Goal: Information Seeking & Learning: Learn about a topic

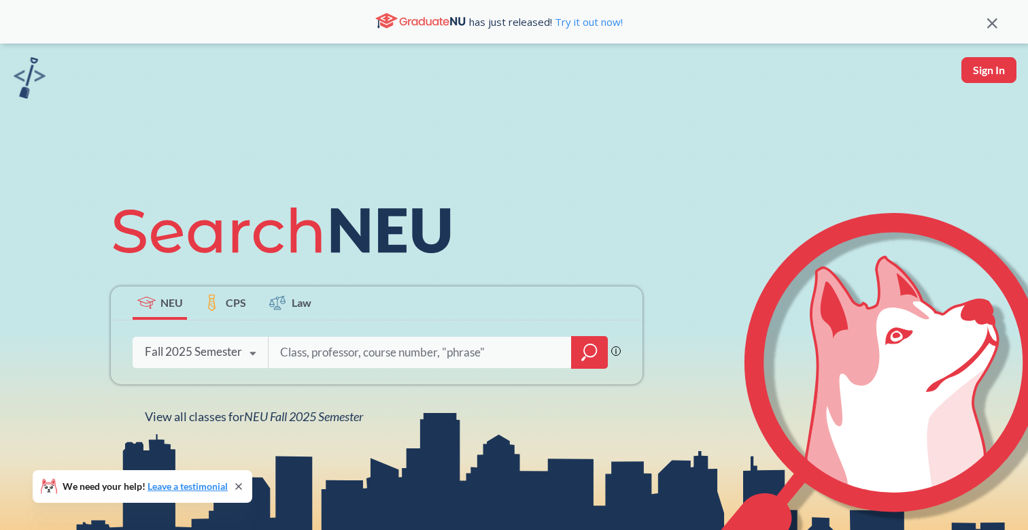
click at [292, 346] on input "search" at bounding box center [420, 352] width 283 height 29
click at [594, 345] on icon "magnifying glass" at bounding box center [590, 350] width 12 height 12
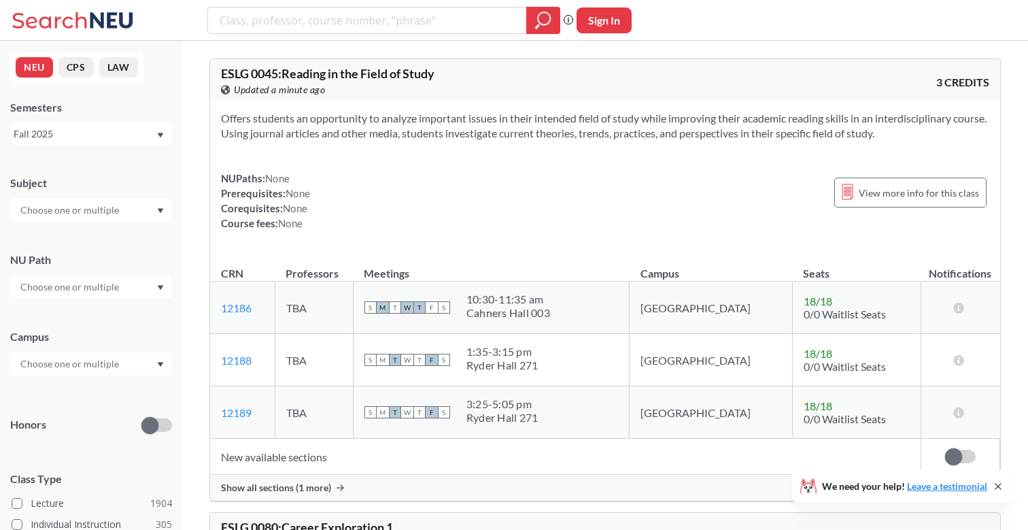
click at [116, 211] on input "text" at bounding box center [71, 210] width 114 height 16
click at [105, 306] on div "LAW ( 68 )" at bounding box center [95, 306] width 154 height 15
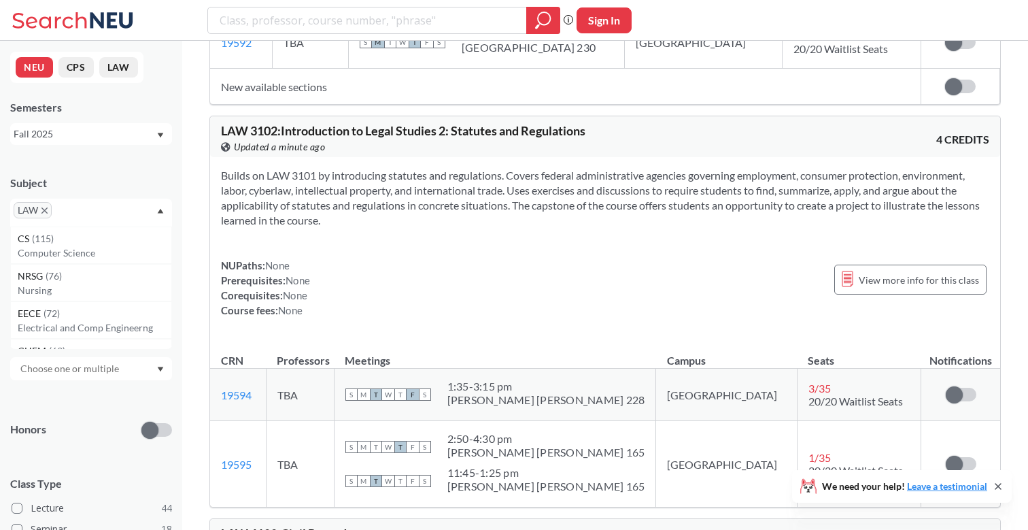
scroll to position [395, 0]
click at [43, 214] on span "LAW" at bounding box center [33, 210] width 38 height 16
click at [41, 214] on span "LAW" at bounding box center [33, 210] width 38 height 16
click at [46, 206] on span "LAW" at bounding box center [33, 210] width 38 height 16
click at [46, 214] on span "LAW" at bounding box center [33, 210] width 38 height 16
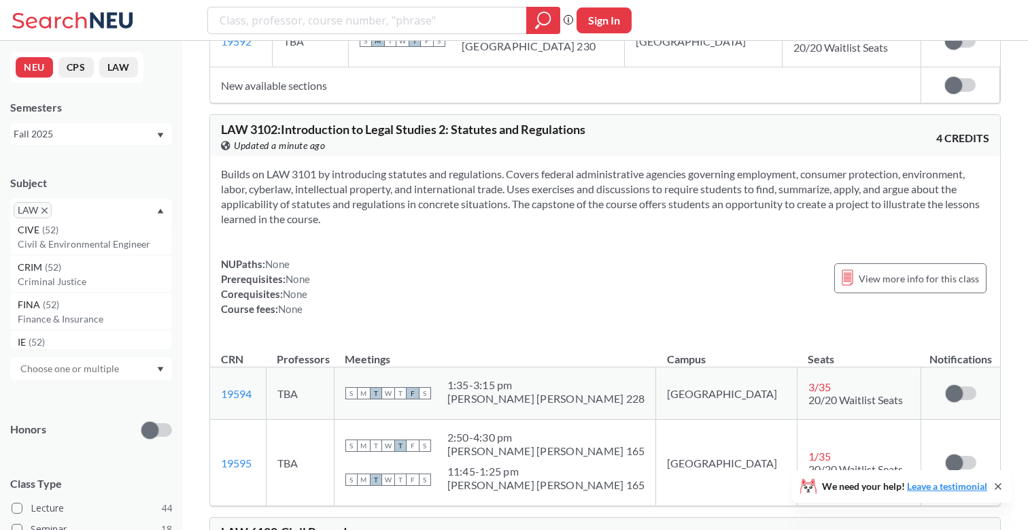
scroll to position [272, 0]
drag, startPoint x: 78, startPoint y: 305, endPoint x: 78, endPoint y: 316, distance: 10.2
click at [78, 316] on div "FINA ( 52 ) Finance & Insurance" at bounding box center [91, 309] width 162 height 37
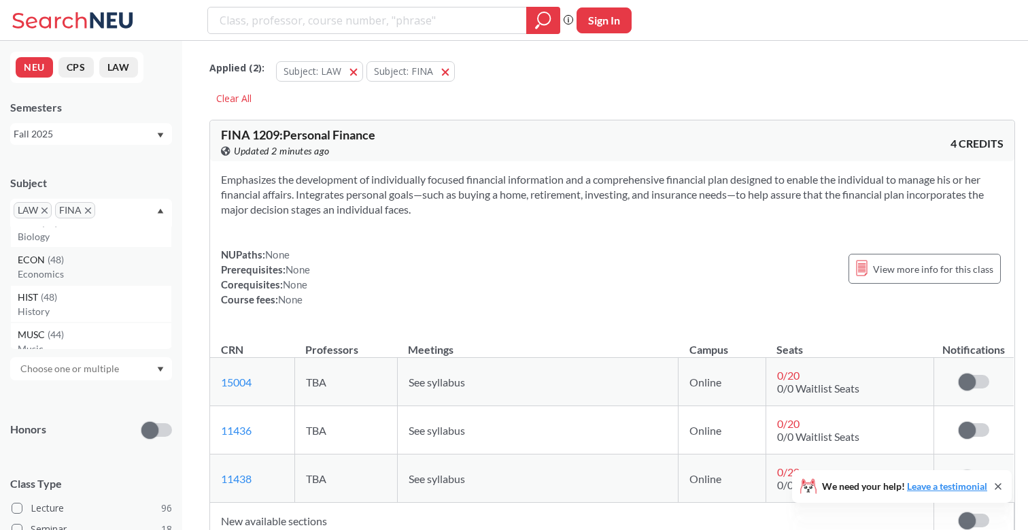
scroll to position [559, 0]
click at [81, 283] on div "MUSC ( 44 )" at bounding box center [95, 278] width 154 height 15
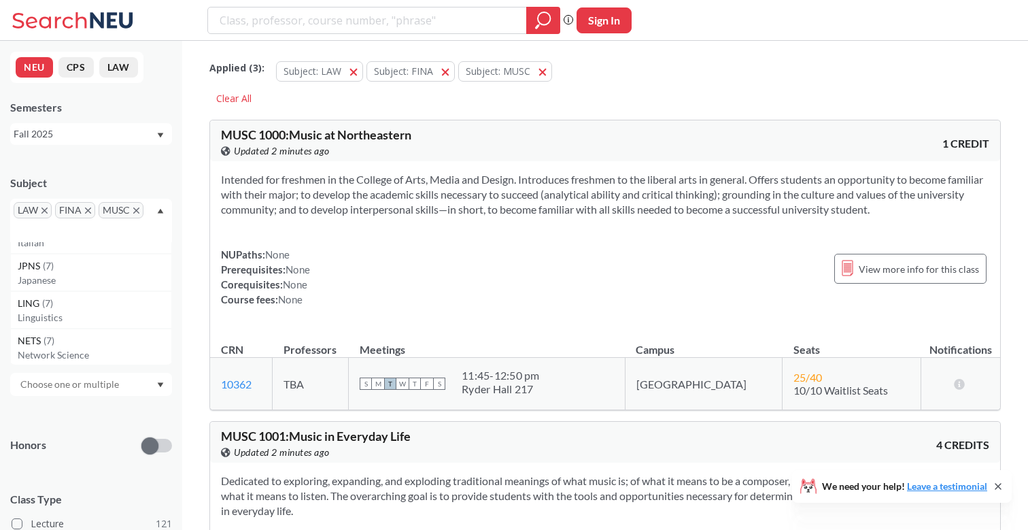
scroll to position [3732, 0]
click at [78, 277] on p "Japanese" at bounding box center [95, 278] width 154 height 14
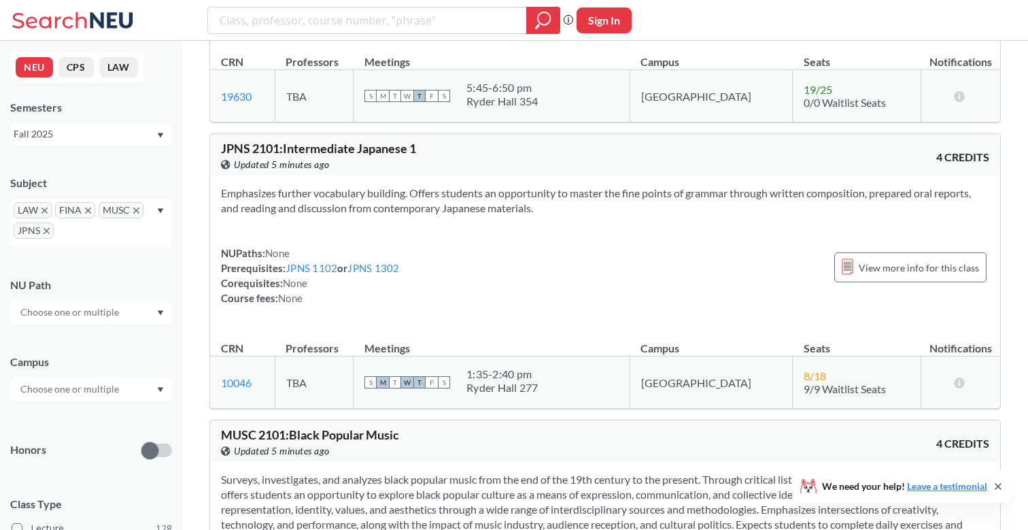
click at [354, 265] on div "NUPaths: None Prerequisites: JPNS 1102 or JPNS 1302 Corequisites: None Course f…" at bounding box center [310, 276] width 179 height 60
click at [363, 262] on link "JPNS 1302" at bounding box center [374, 268] width 52 height 12
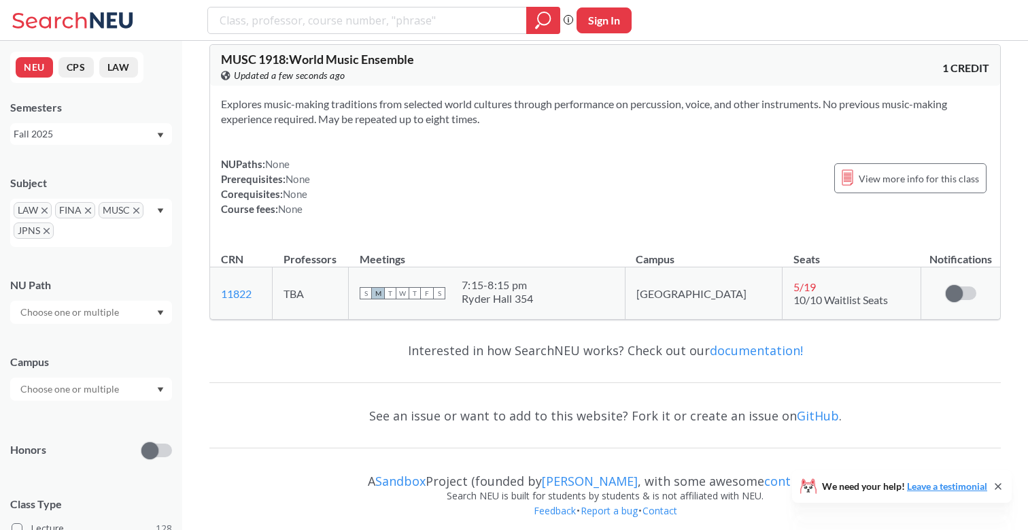
scroll to position [10683, 0]
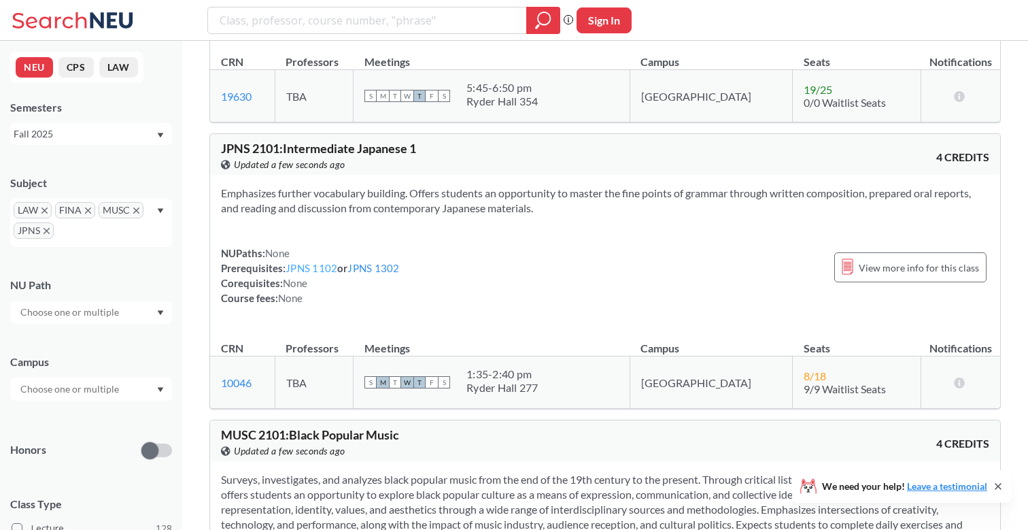
click at [314, 263] on link "JPNS 1102" at bounding box center [312, 268] width 52 height 12
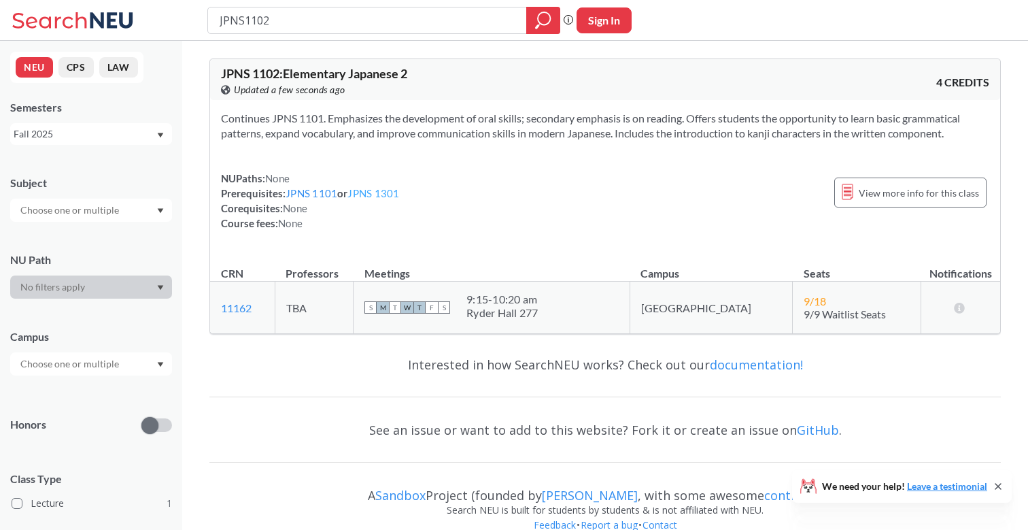
click at [381, 195] on link "JPNS 1301" at bounding box center [374, 193] width 52 height 12
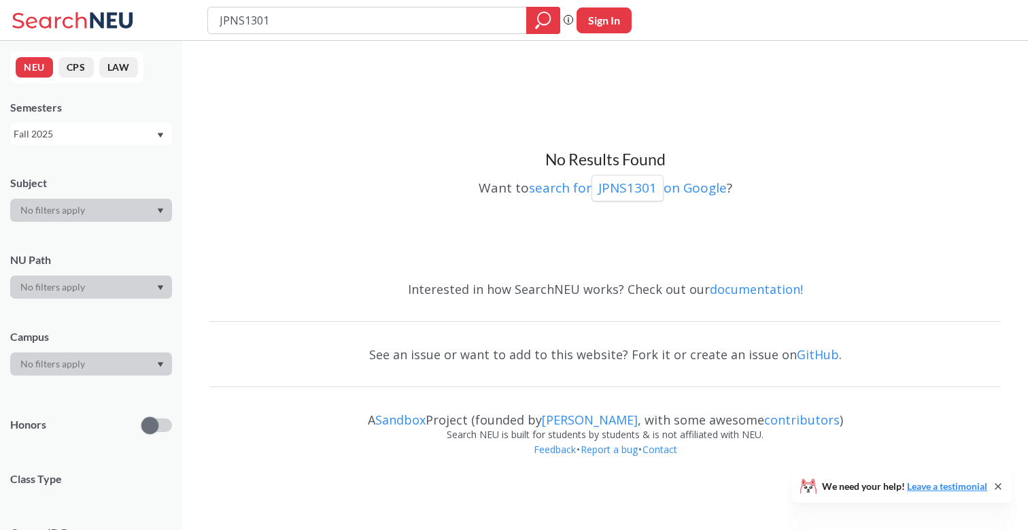
type input "JPNS1102"
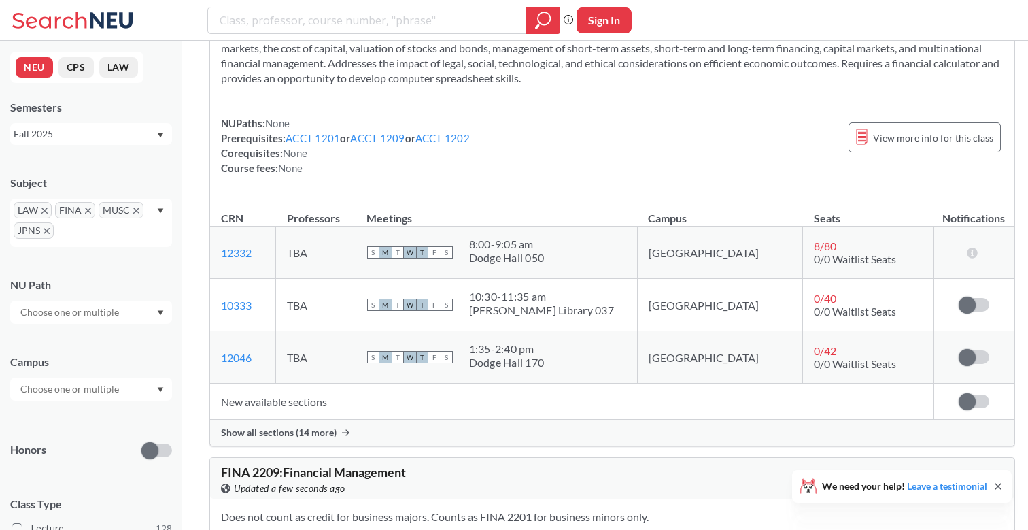
scroll to position [12121, 0]
click at [307, 428] on span "Show all sections (14 more)" at bounding box center [279, 434] width 116 height 12
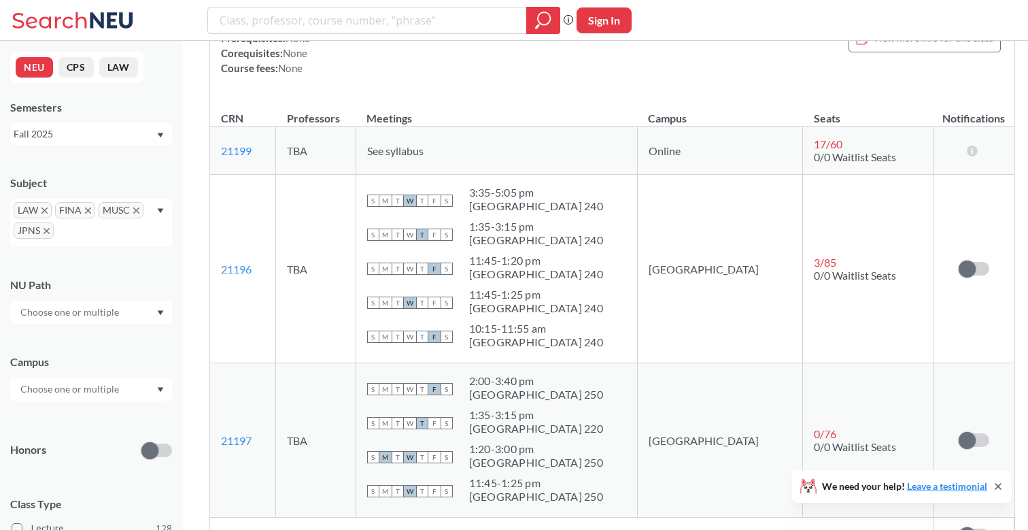
scroll to position [227, 0]
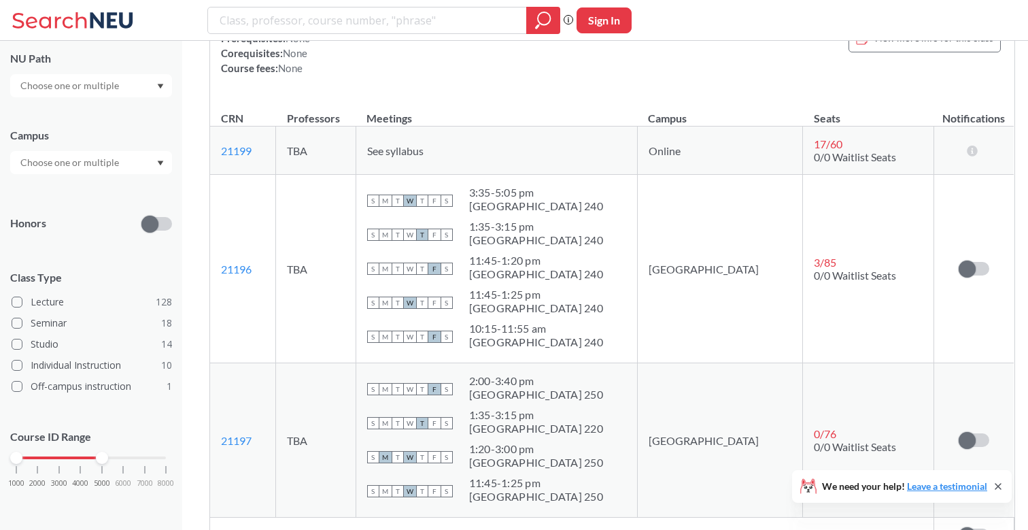
drag, startPoint x: 165, startPoint y: 458, endPoint x: 104, endPoint y: 456, distance: 61.3
click at [104, 456] on div at bounding box center [102, 458] width 12 height 12
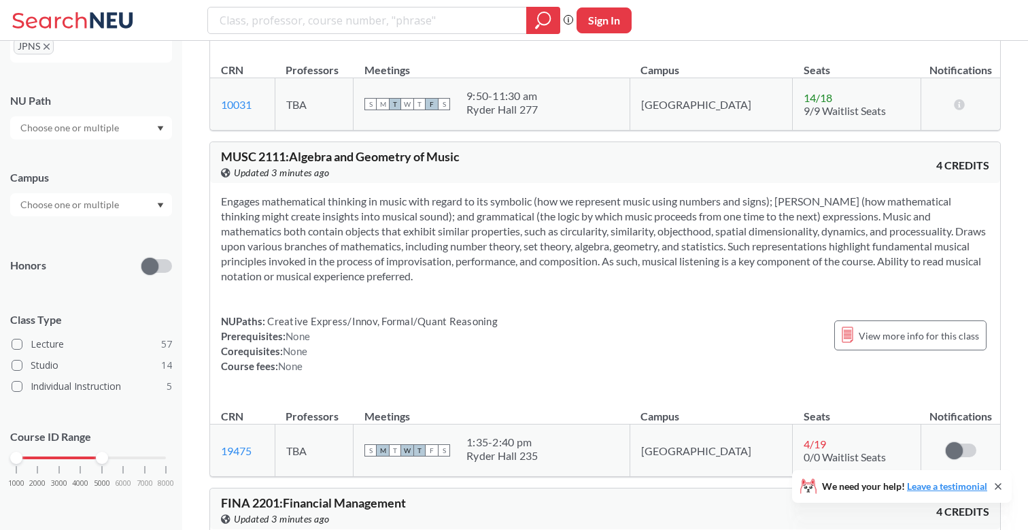
scroll to position [11597, 0]
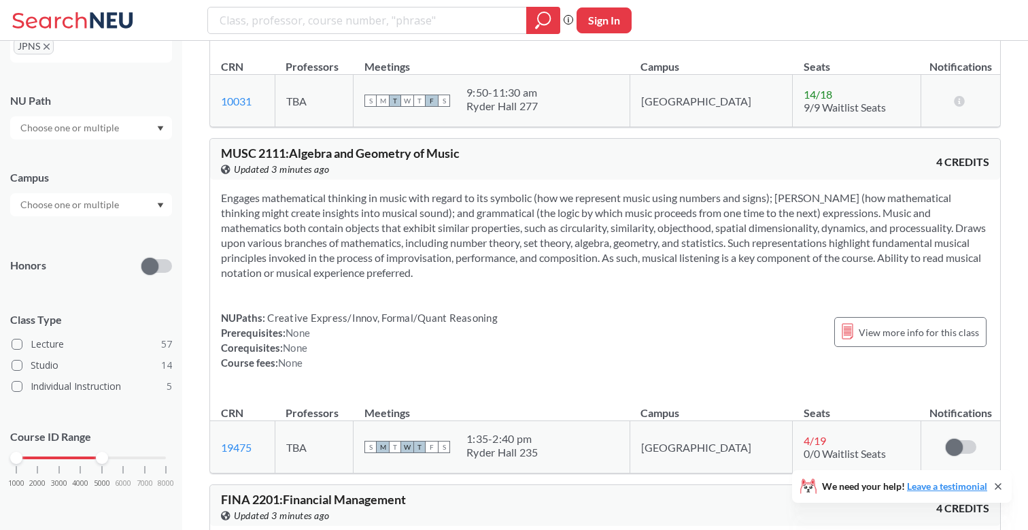
click at [371, 244] on section "Engages mathematical thinking in music with regard to its symbolic (how we repr…" at bounding box center [605, 235] width 769 height 90
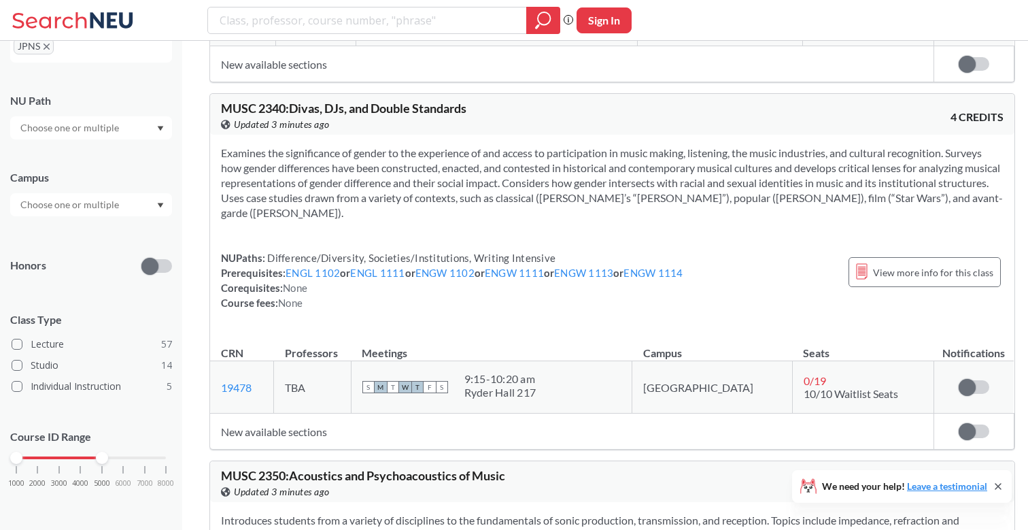
scroll to position [13742, 0]
